Goal: Navigation & Orientation: Find specific page/section

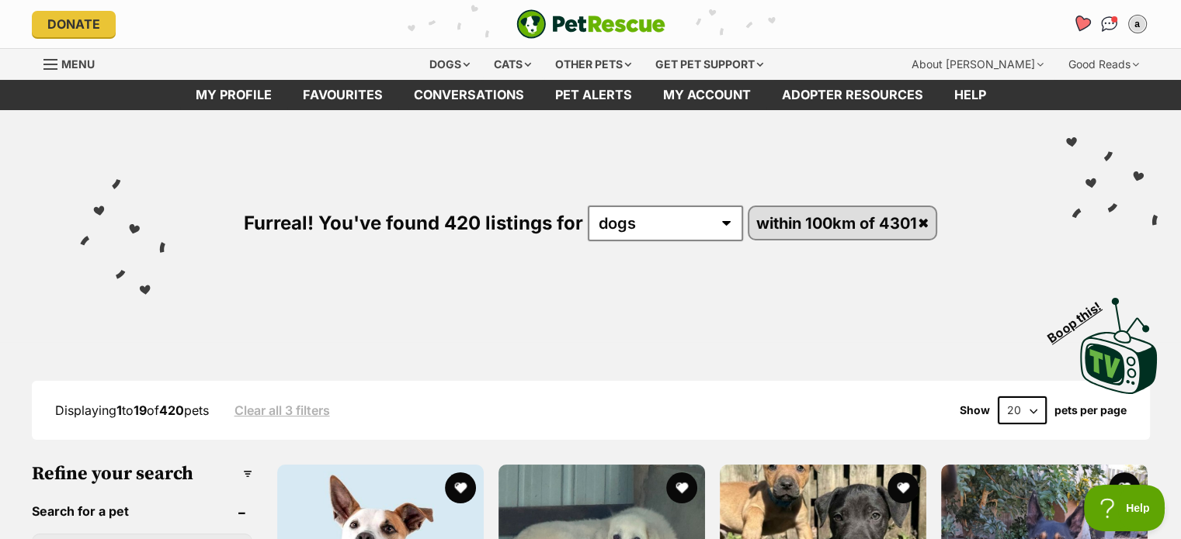
click at [1078, 27] on icon "Favourites" at bounding box center [1080, 24] width 19 height 18
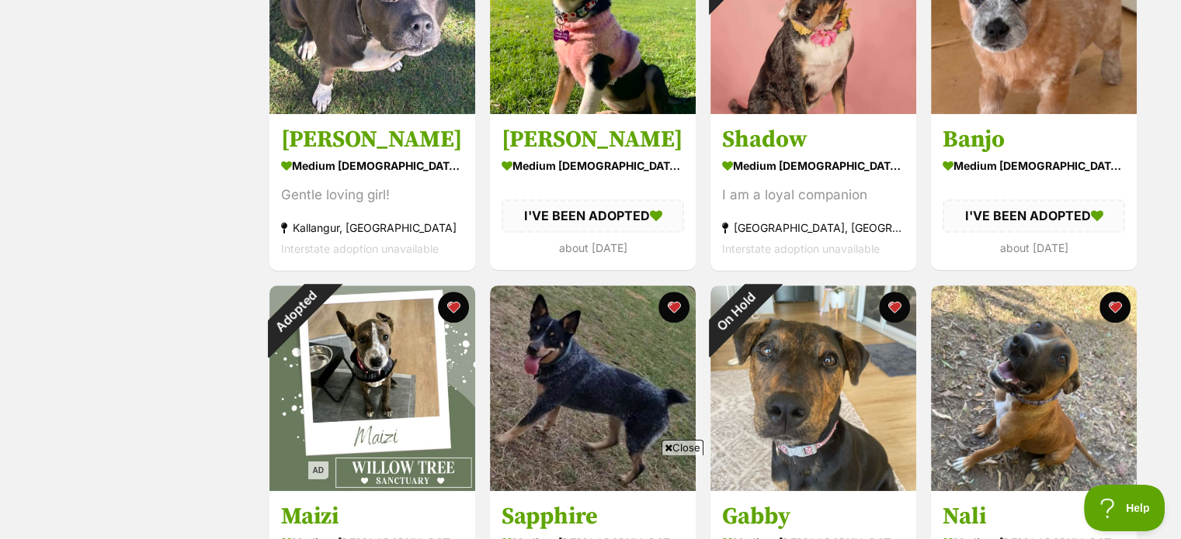
scroll to position [1552, 0]
